Goal: Task Accomplishment & Management: Manage account settings

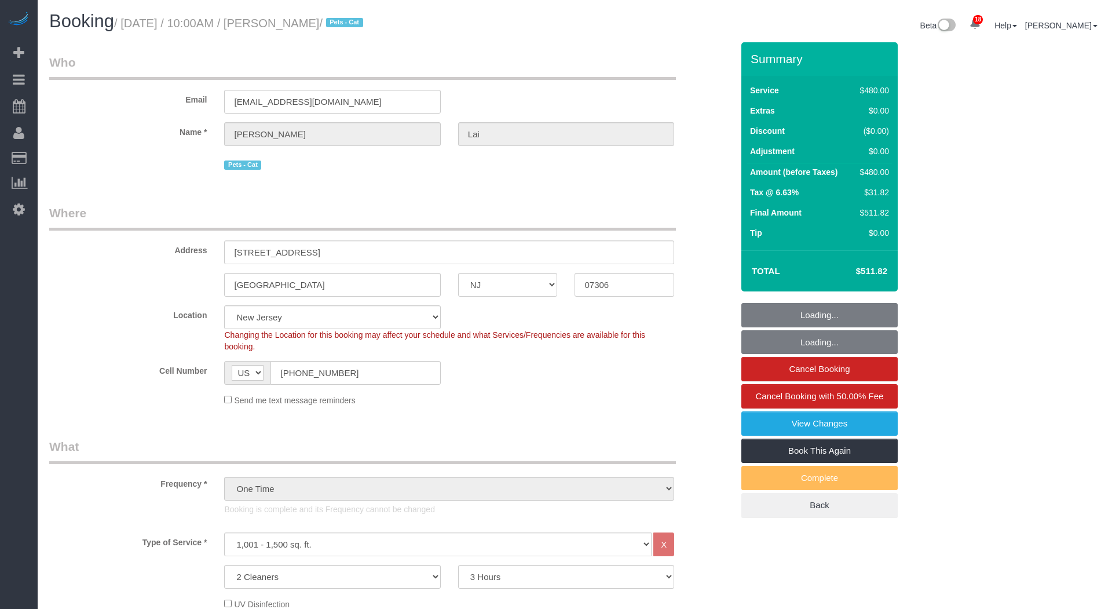
select select "NJ"
select select "2"
select select "180"
select select "spot6"
select select "number:89"
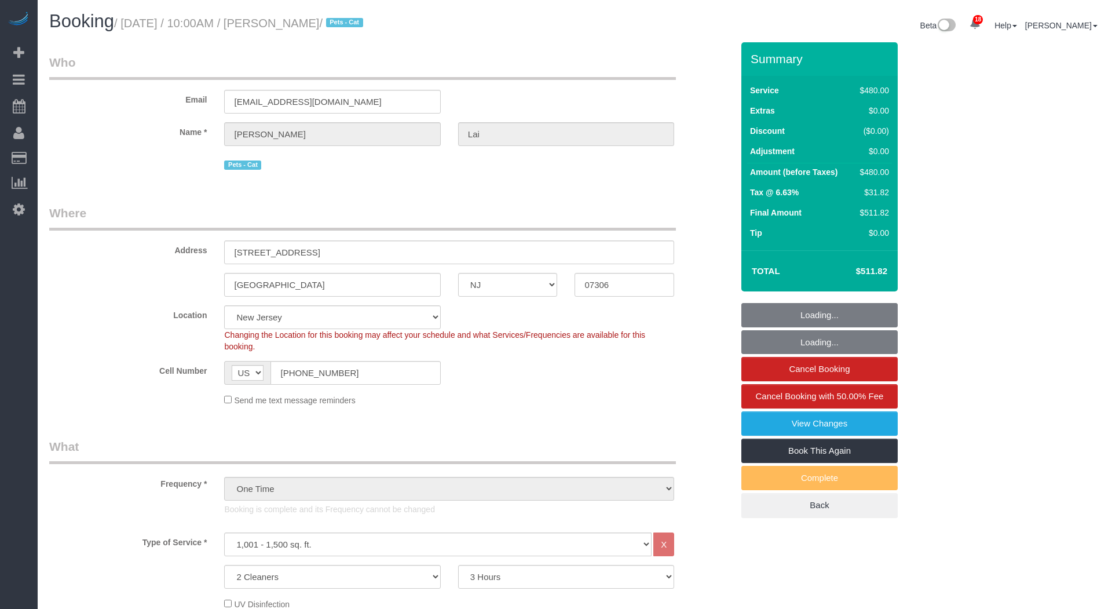
select select "number:90"
select select "number:14"
select select "number:5"
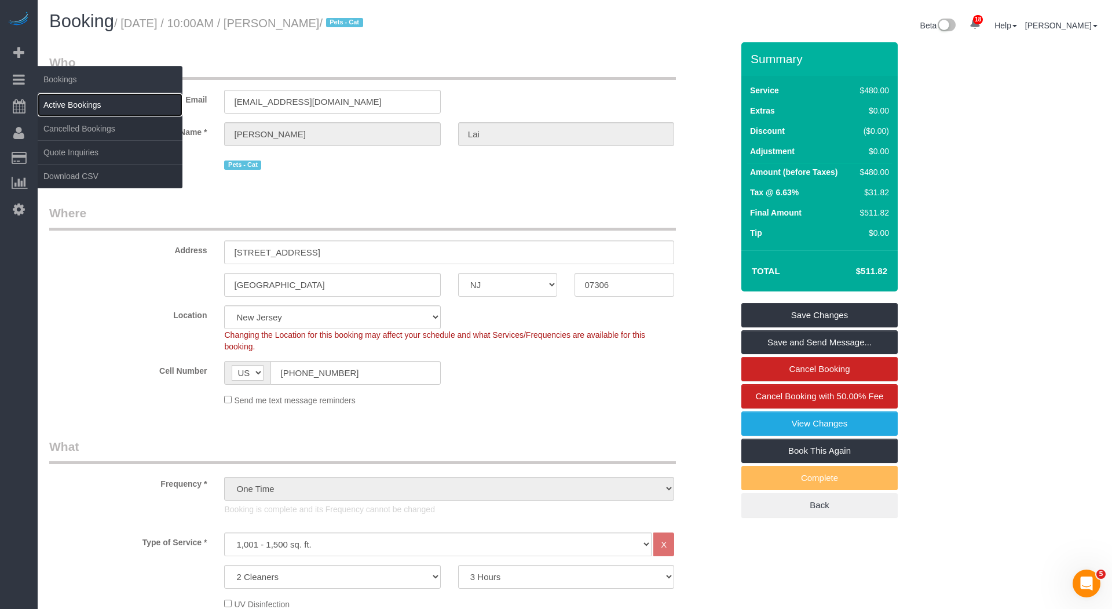
click at [93, 98] on link "Active Bookings" at bounding box center [110, 104] width 145 height 23
click at [93, 99] on link "Active Bookings" at bounding box center [110, 104] width 145 height 23
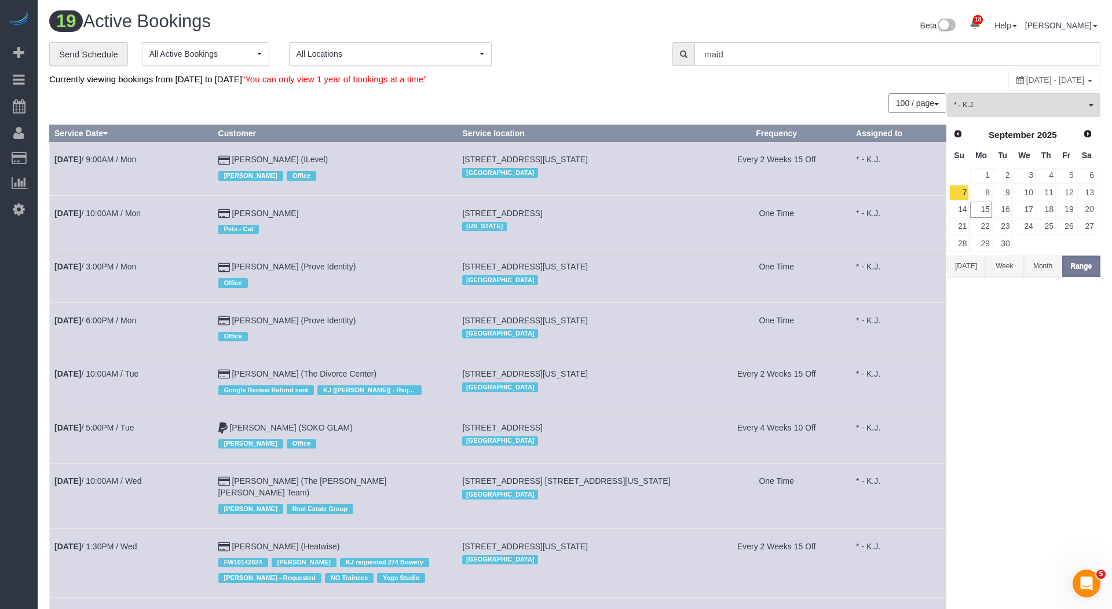
click at [759, 214] on td "One Time" at bounding box center [776, 221] width 149 height 53
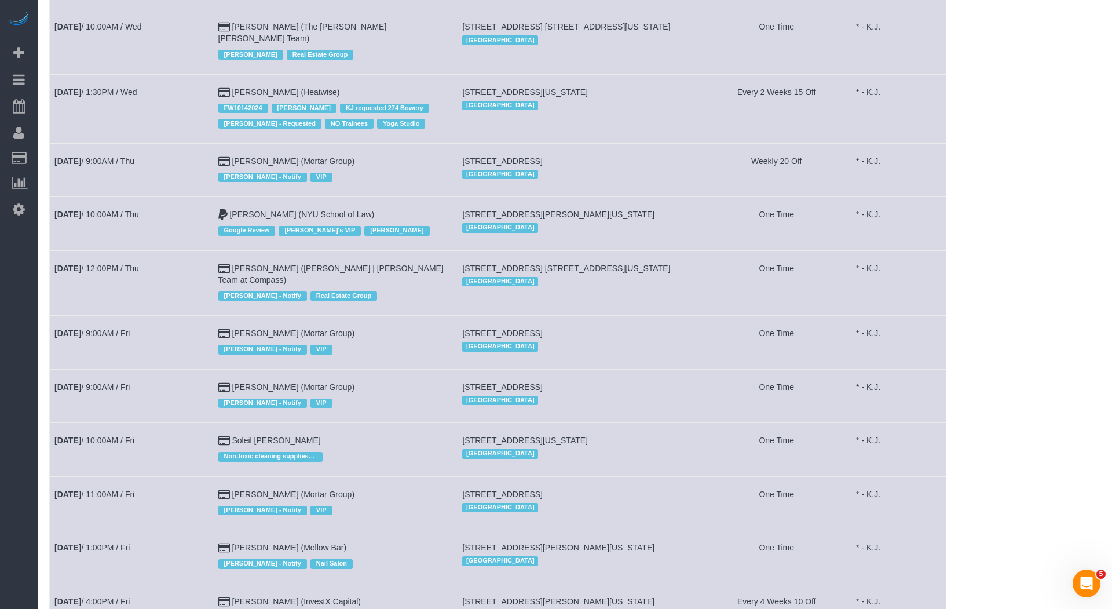
drag, startPoint x: 370, startPoint y: 305, endPoint x: 244, endPoint y: 304, distance: 125.1
click at [244, 316] on td "[PERSON_NAME] (Mortar Group) [PERSON_NAME] - Notify VIP" at bounding box center [335, 342] width 244 height 53
copy link "[PERSON_NAME] (Mortar Group)"
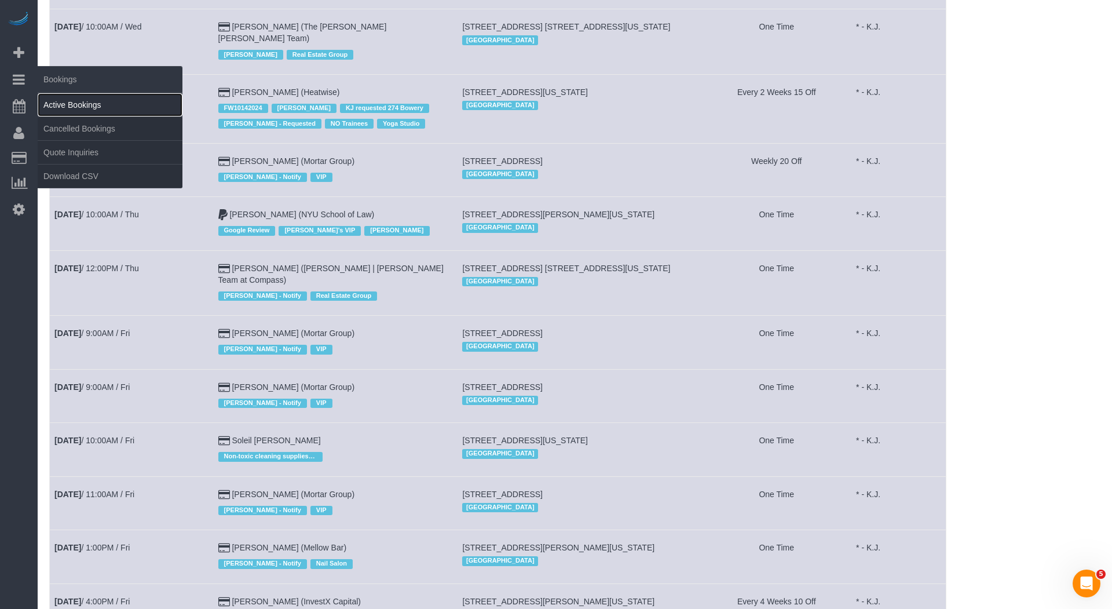
click at [96, 96] on link "Active Bookings" at bounding box center [110, 104] width 145 height 23
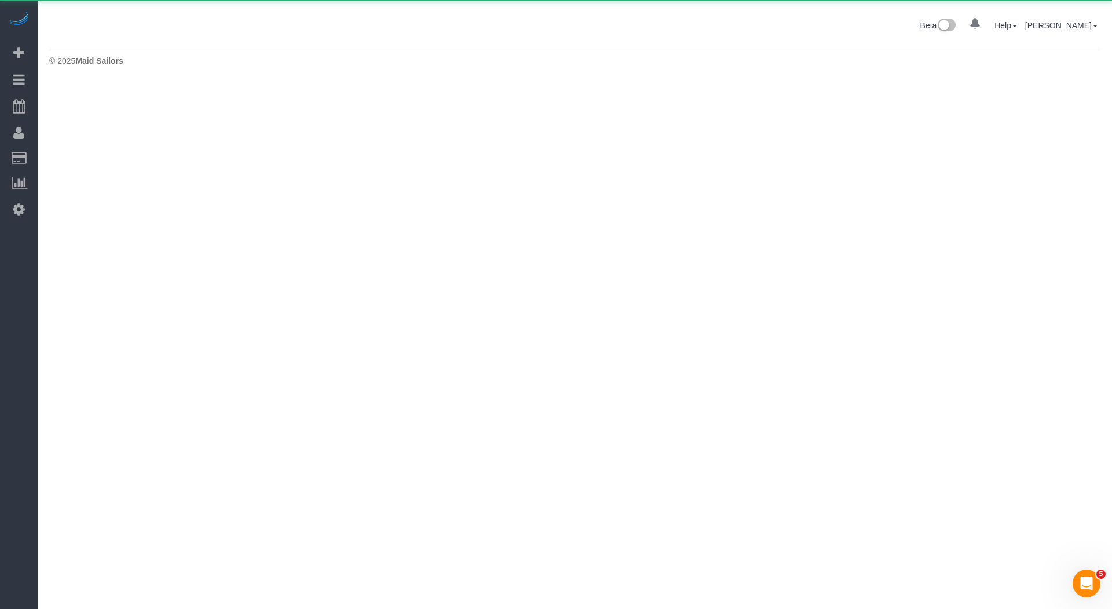
scroll to position [0, 0]
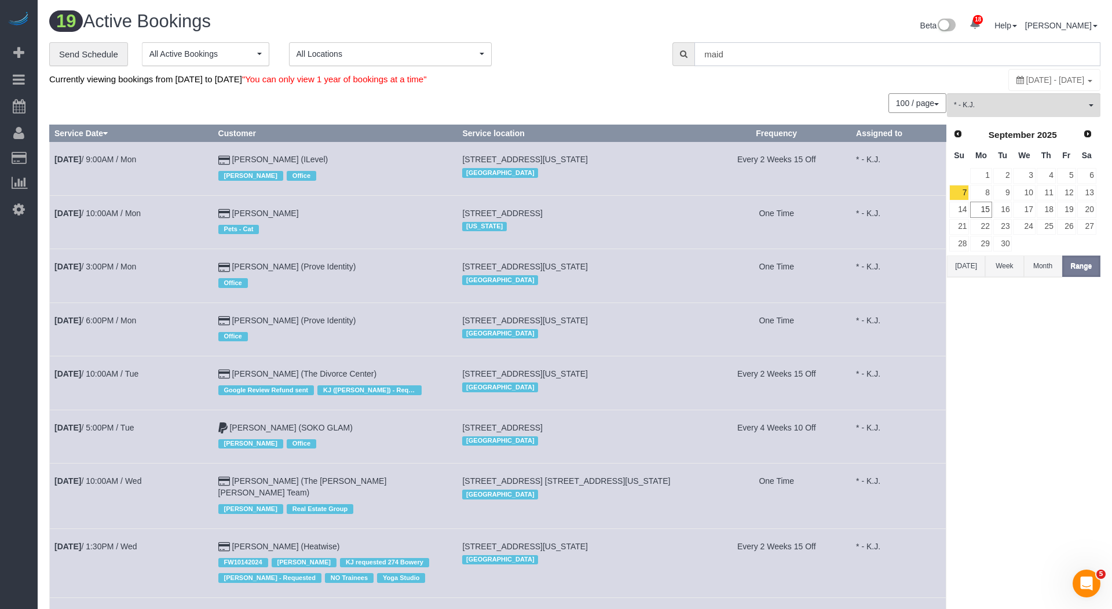
click at [722, 50] on input "maid" at bounding box center [898, 54] width 406 height 24
click at [1046, 101] on span "* - K.J." at bounding box center [1020, 105] width 132 height 10
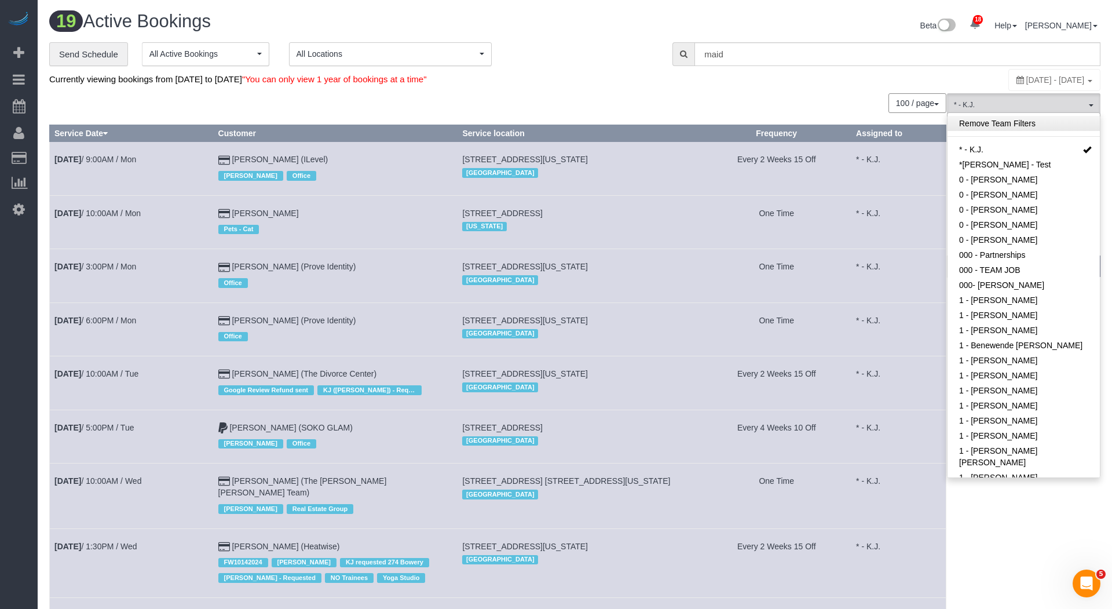
click at [987, 127] on link "Remove Team Filters" at bounding box center [1024, 123] width 152 height 15
click at [731, 142] on td "Every 2 Weeks 15 Off" at bounding box center [776, 168] width 149 height 53
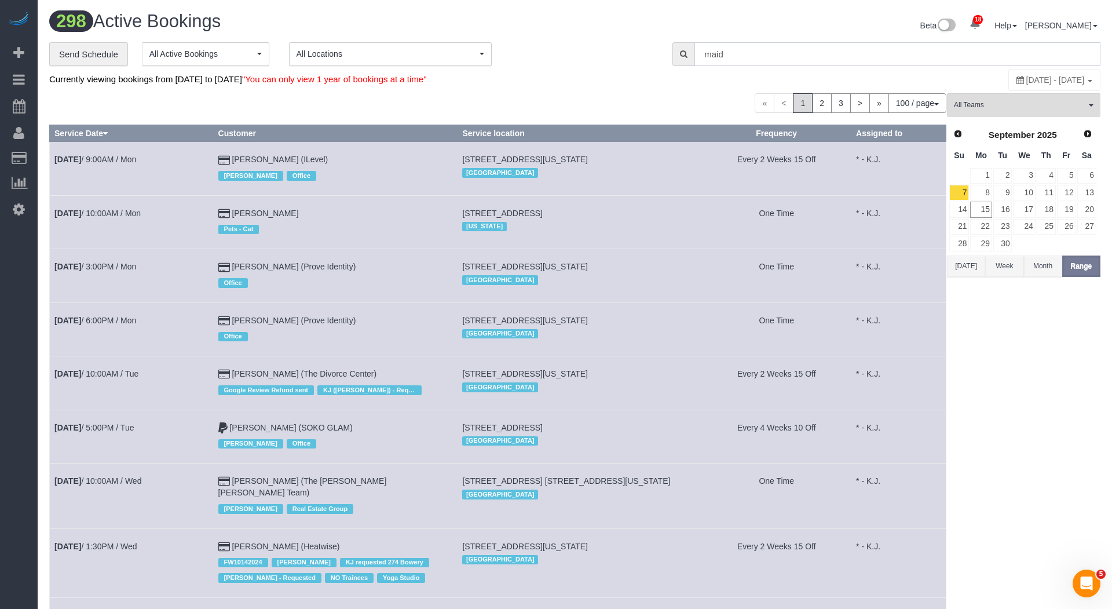
click at [779, 55] on input "maid" at bounding box center [898, 54] width 406 height 24
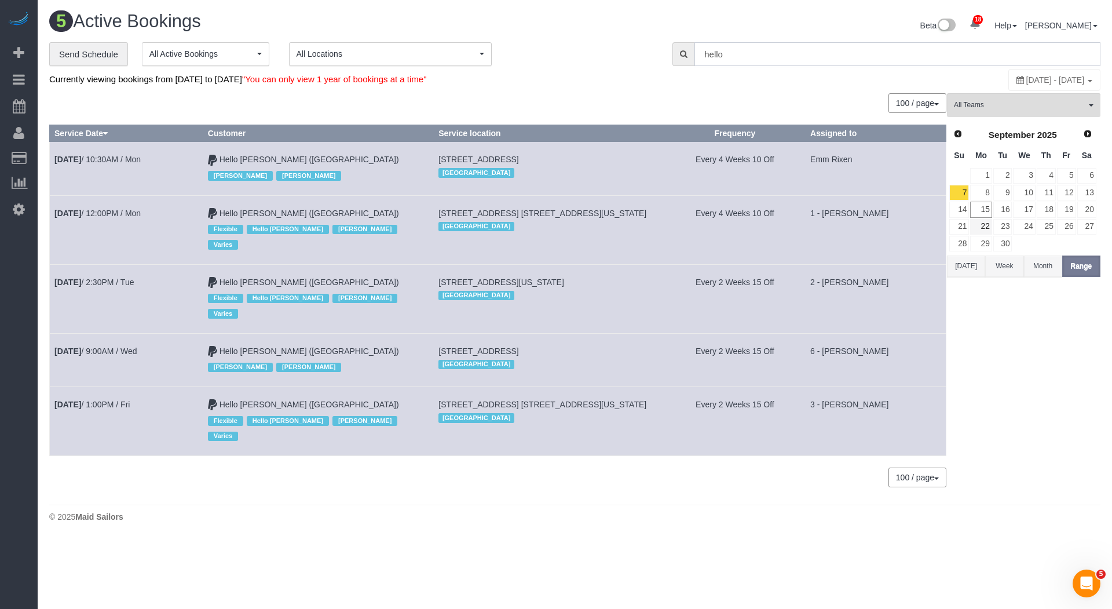
type input "hello"
click at [984, 203] on link "15" at bounding box center [980, 210] width 21 height 16
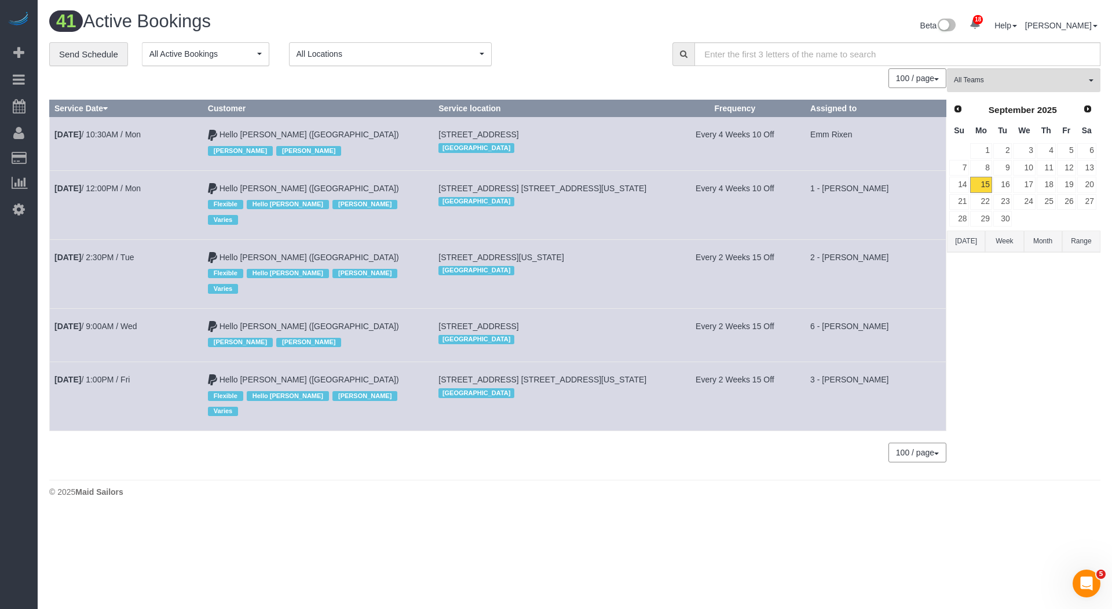
click at [1015, 240] on button "Week" at bounding box center [1004, 241] width 38 height 21
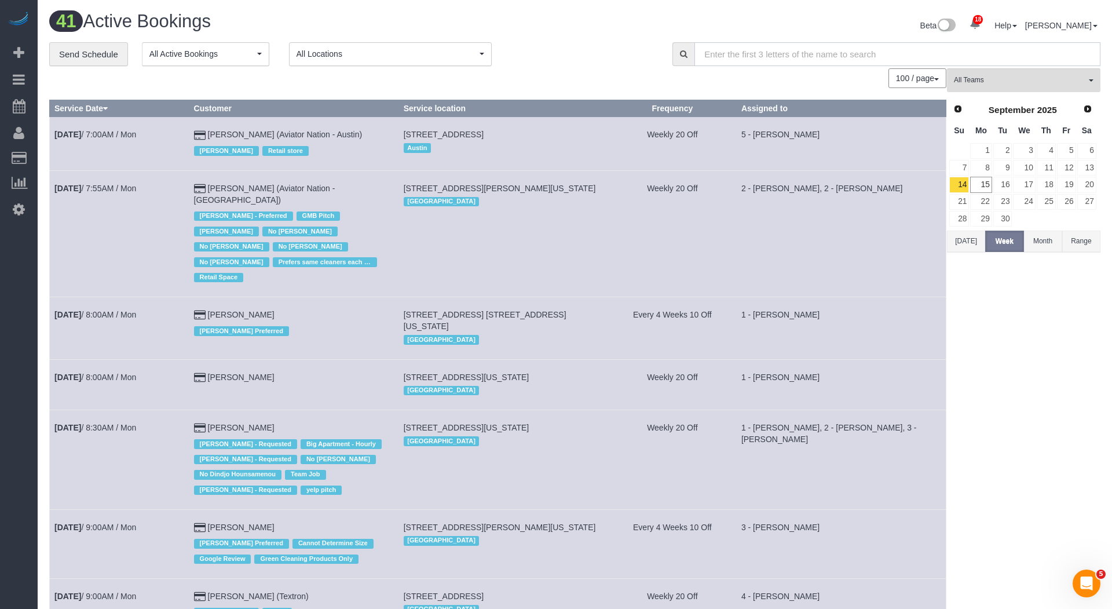
click at [843, 57] on input "text" at bounding box center [898, 54] width 406 height 24
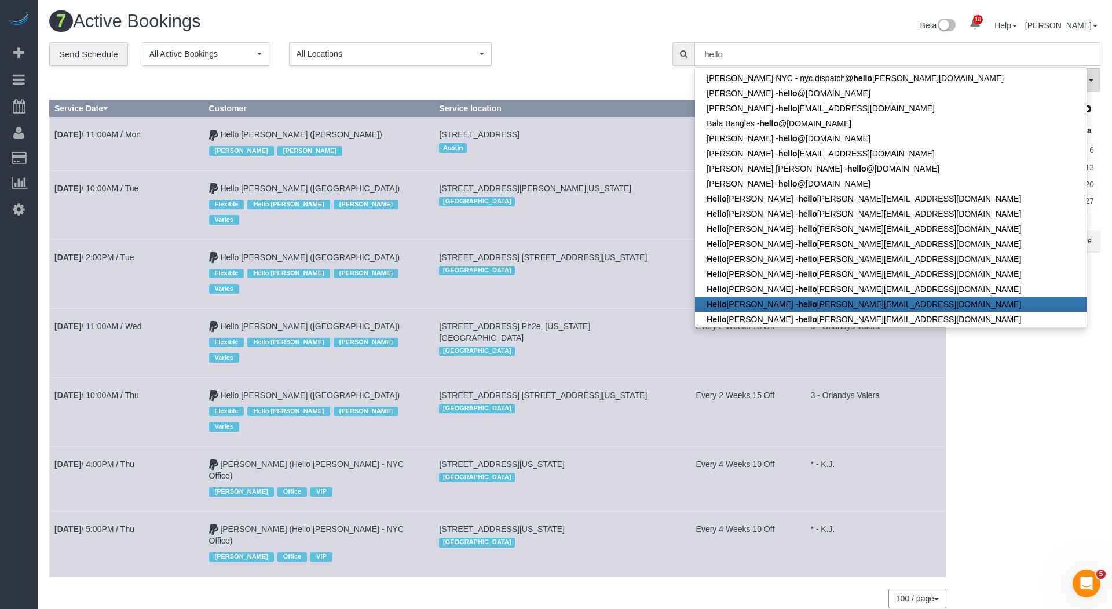
type input "hello"
click at [617, 390] on span "[STREET_ADDRESS] [STREET_ADDRESS][US_STATE]" at bounding box center [543, 394] width 208 height 9
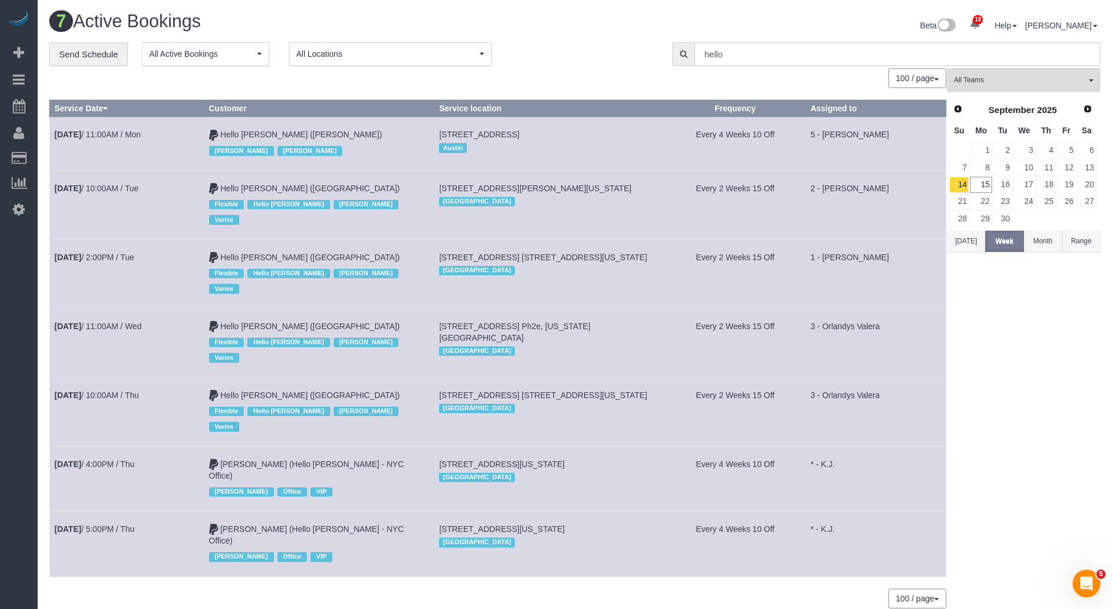
click at [981, 262] on div "All Teams Remove Team Filters * - K.J. *[PERSON_NAME] - Test 0 - [PERSON_NAME] …" at bounding box center [1024, 343] width 154 height 551
click at [981, 251] on div "All Teams Remove Team Filters * - K.J. *[PERSON_NAME] - Test 0 - [PERSON_NAME] …" at bounding box center [1024, 343] width 154 height 551
click at [969, 237] on button "[DATE]" at bounding box center [966, 241] width 38 height 21
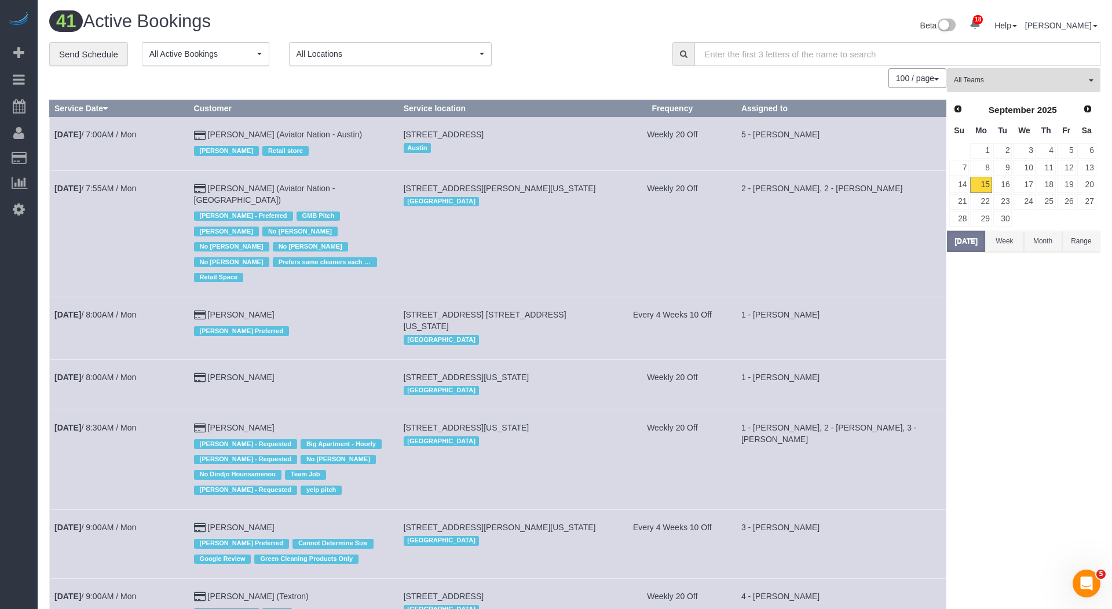
click at [835, 56] on input "text" at bounding box center [898, 54] width 406 height 24
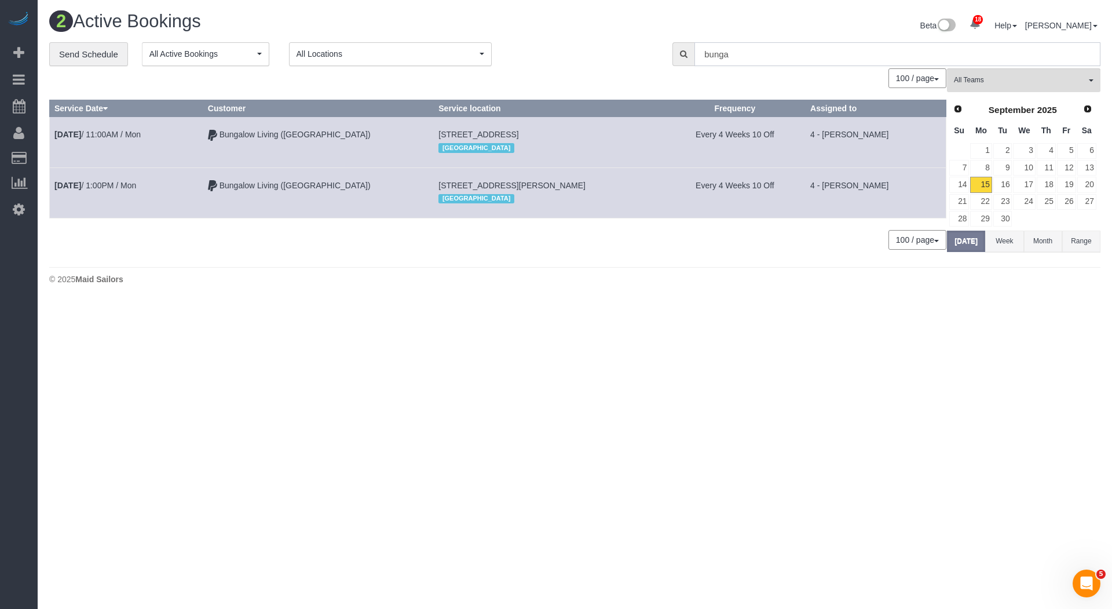
type input "bunga"
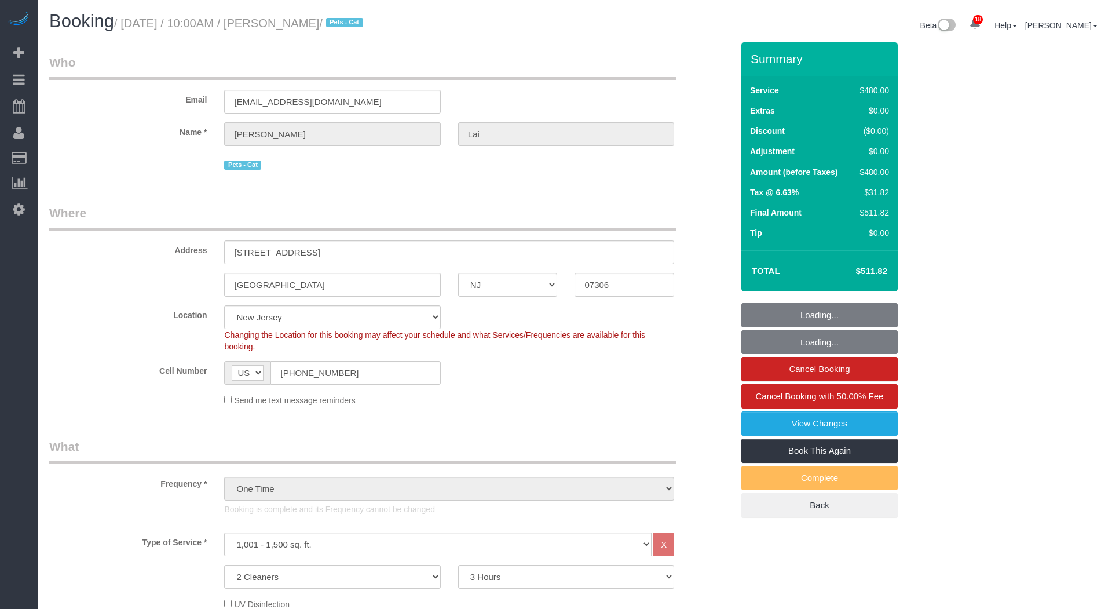
select select "NJ"
select select "2"
select select "180"
select select "spot1"
select select "number:89"
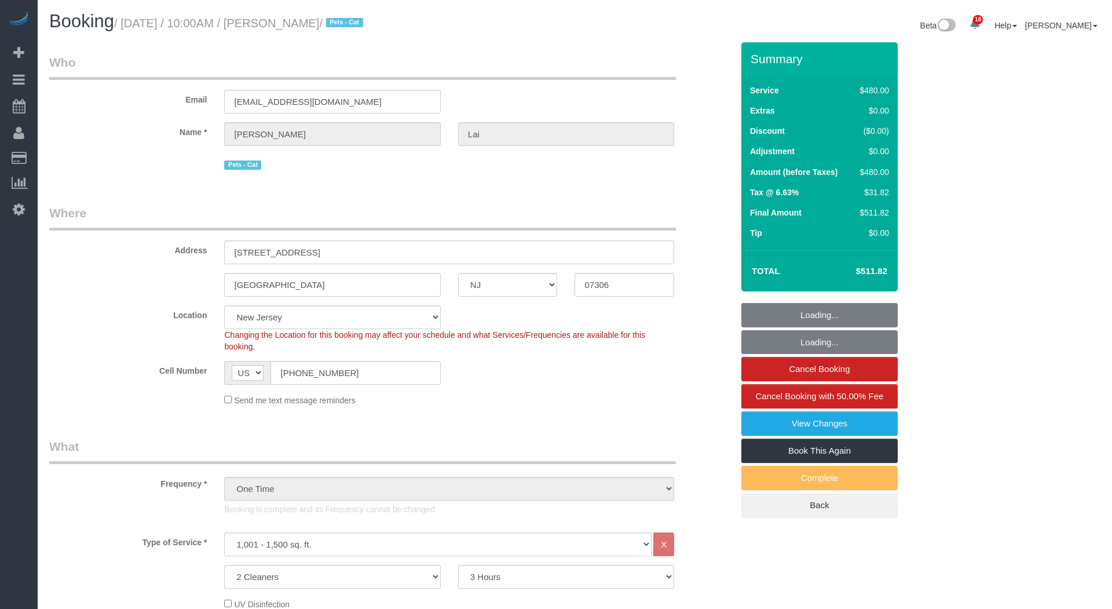
select select "number:90"
select select "number:14"
select select "number:5"
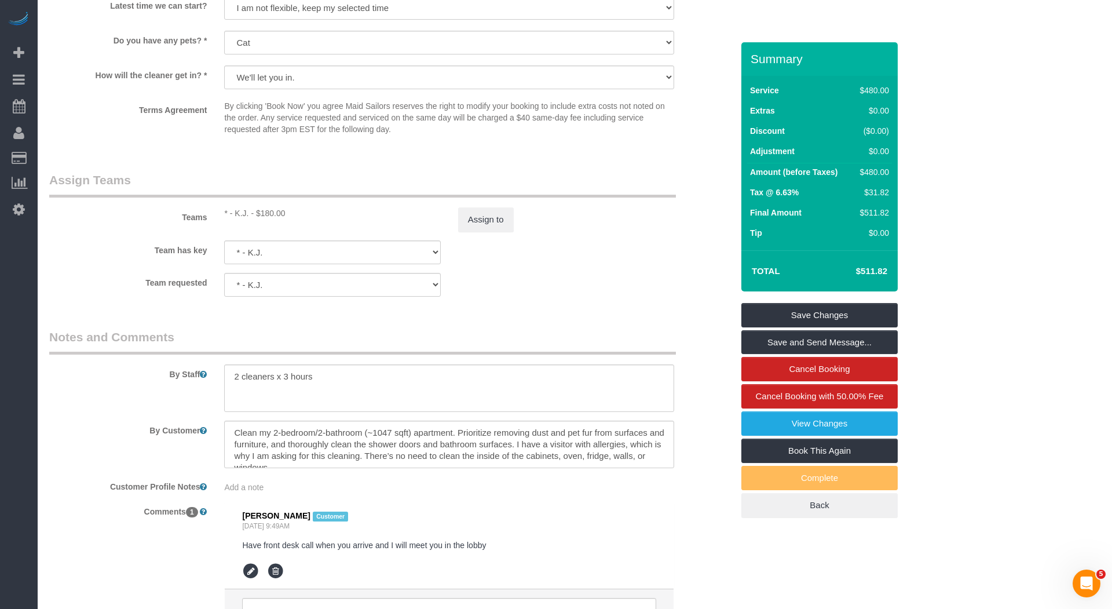
scroll to position [1215, 0]
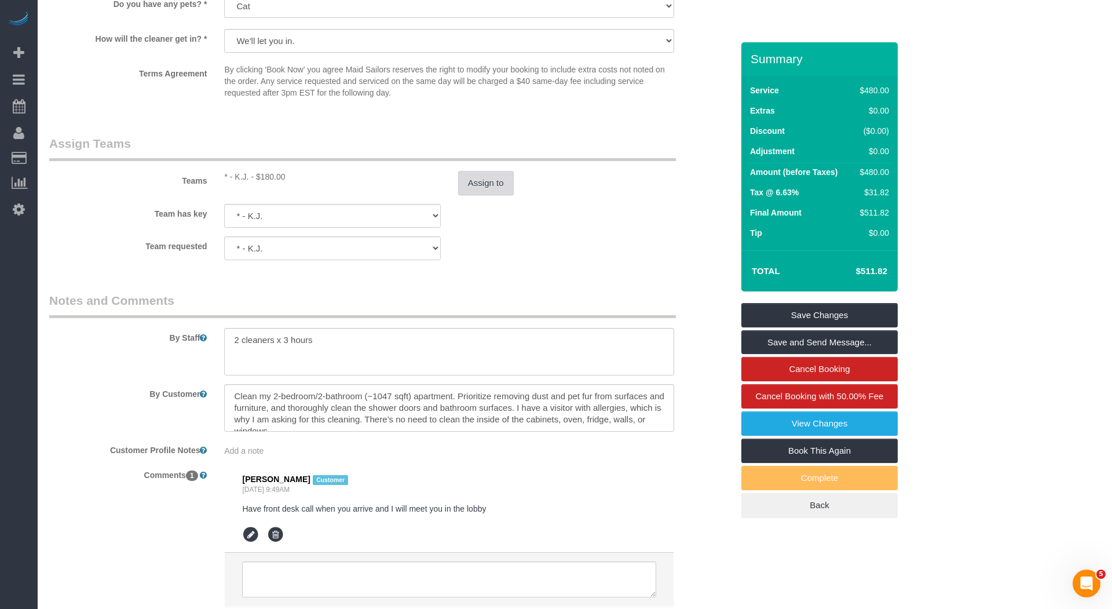
click at [482, 185] on button "Assign to" at bounding box center [486, 183] width 56 height 24
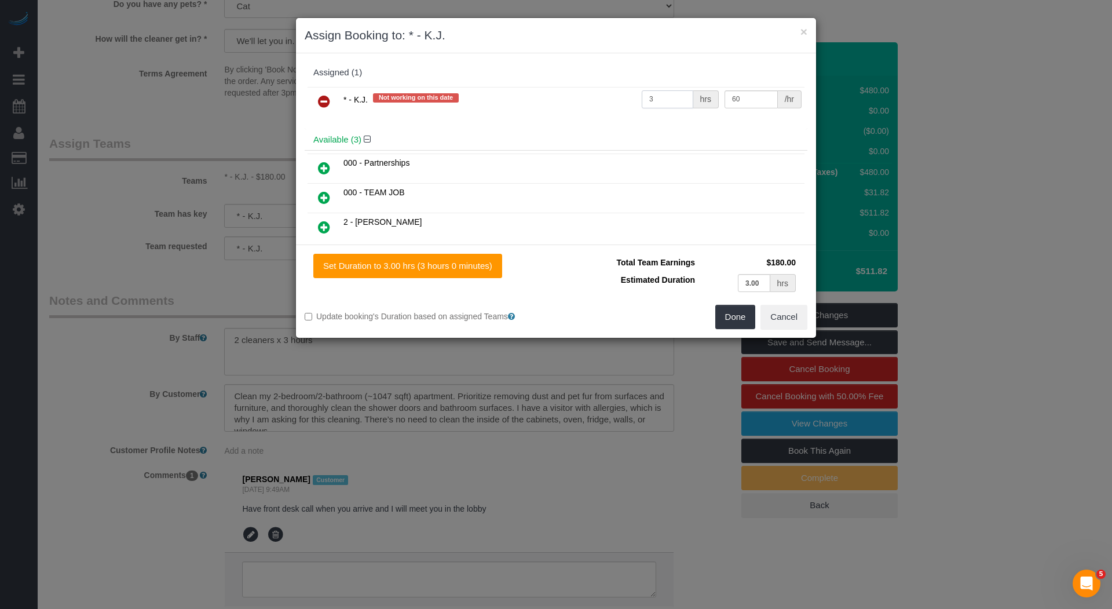
click at [661, 99] on input "3" at bounding box center [668, 99] width 52 height 18
type input "2.5"
click at [739, 316] on button "Done" at bounding box center [735, 317] width 41 height 24
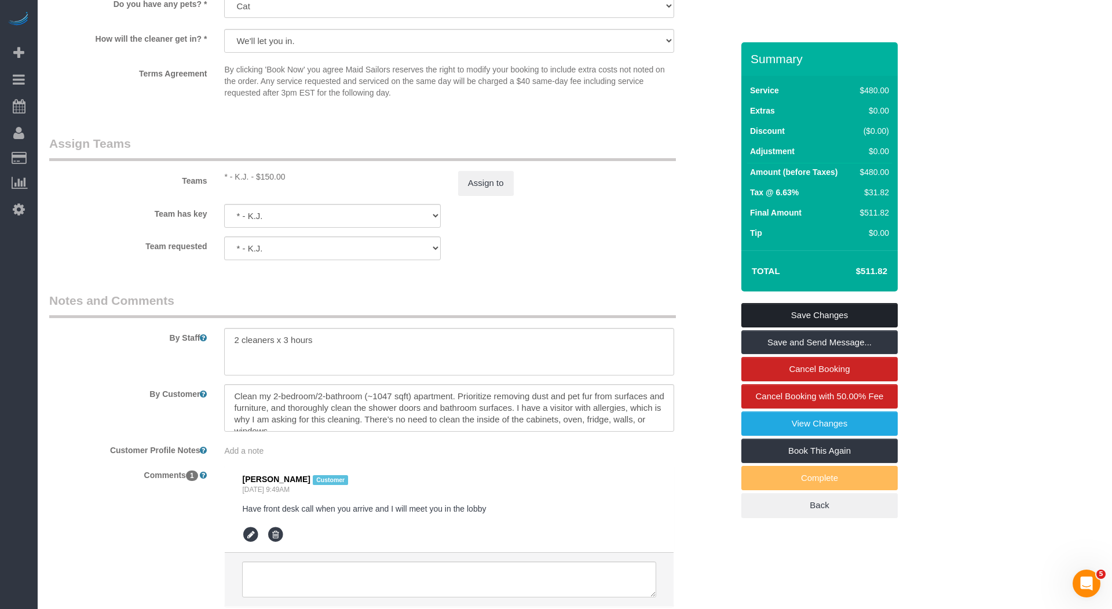
click at [816, 309] on link "Save Changes" at bounding box center [819, 315] width 156 height 24
